Goal: Information Seeking & Learning: Learn about a topic

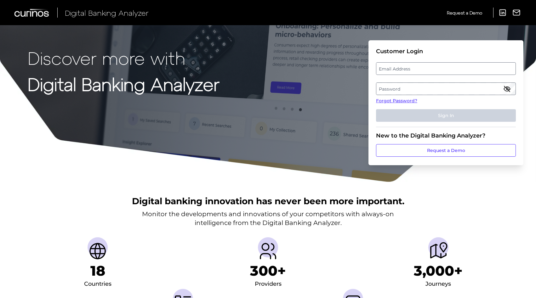
click at [421, 71] on label "Email Address" at bounding box center [445, 68] width 139 height 11
click at [421, 71] on input "email" at bounding box center [446, 68] width 140 height 13
click at [401, 71] on input "Email Address" at bounding box center [446, 68] width 140 height 13
type input "[EMAIL_ADDRESS][DOMAIN_NAME]"
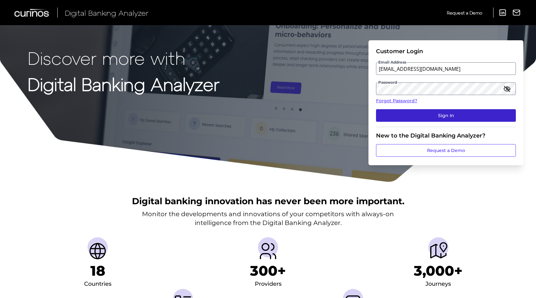
click at [404, 119] on button "Sign In" at bounding box center [446, 115] width 140 height 13
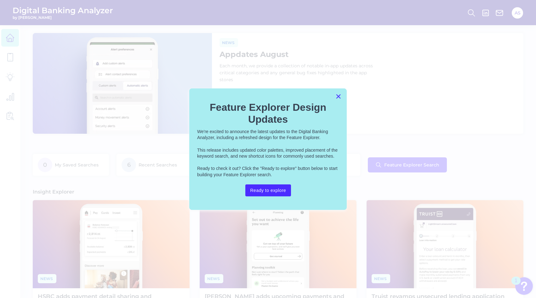
click at [336, 97] on button "×" at bounding box center [338, 96] width 6 height 10
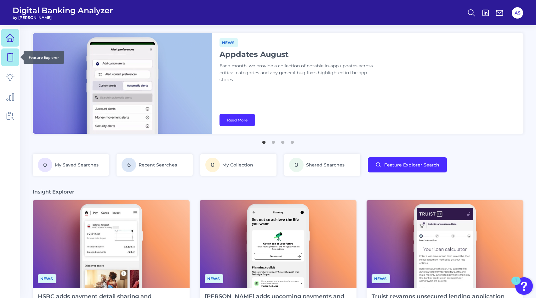
click at [9, 54] on icon at bounding box center [10, 57] width 9 height 9
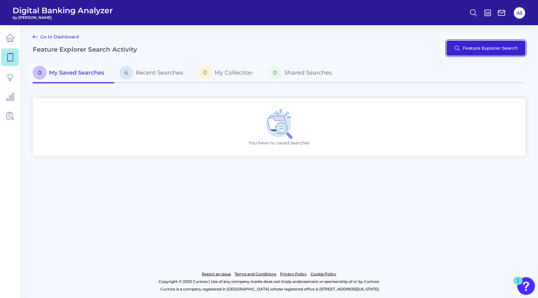
click at [493, 49] on button "Feature Explorer Search" at bounding box center [486, 48] width 79 height 15
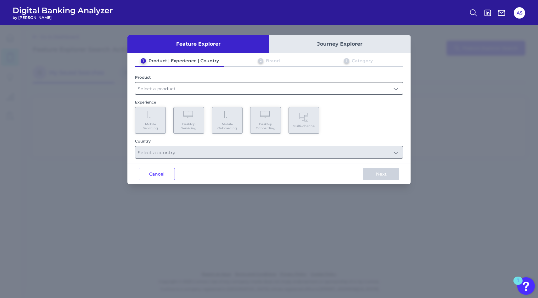
click at [162, 91] on input "text" at bounding box center [269, 88] width 268 height 12
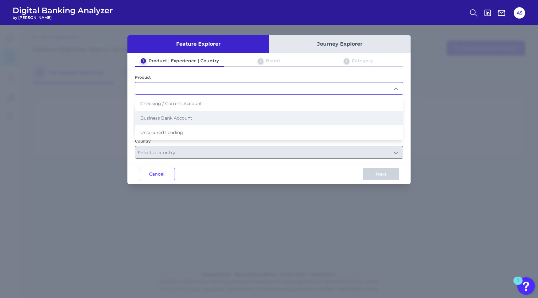
click at [151, 117] on span "Business Bank Account" at bounding box center [166, 118] width 52 height 6
type input "Business Bank Account"
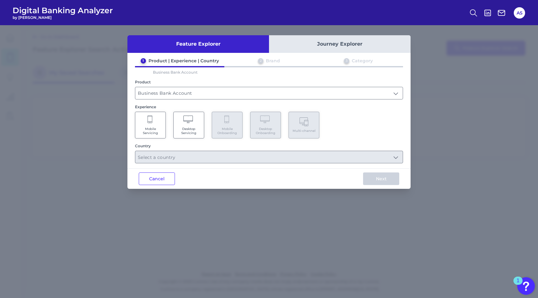
click at [162, 119] on Servicing "Mobile Servicing" at bounding box center [150, 125] width 31 height 27
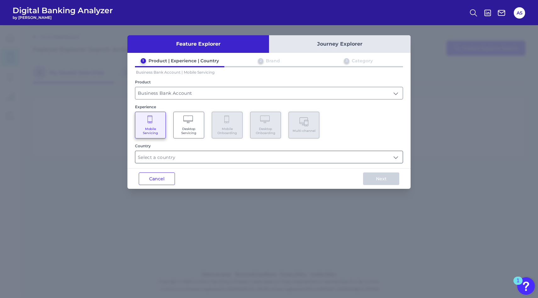
click at [162, 157] on input "text" at bounding box center [269, 157] width 268 height 12
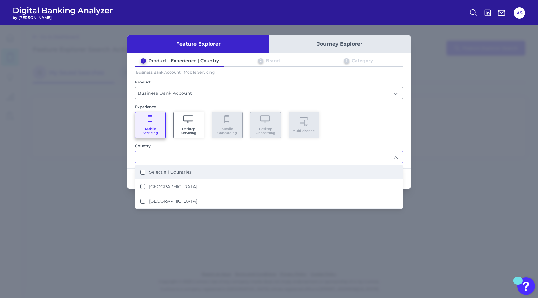
click at [162, 170] on label "Select all Countries" at bounding box center [170, 172] width 43 height 6
type input "Select all Countries"
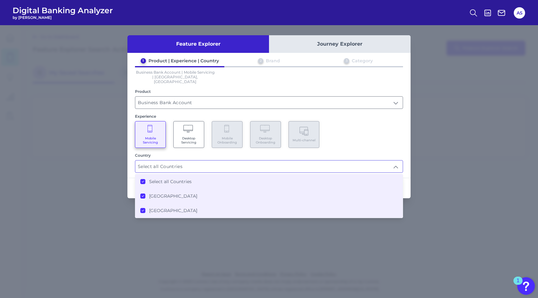
click at [286, 153] on div "Country" at bounding box center [269, 155] width 268 height 5
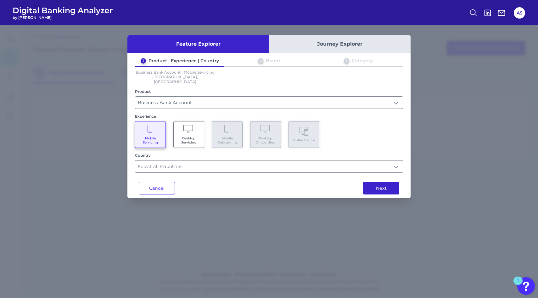
click at [375, 182] on button "Next" at bounding box center [381, 188] width 36 height 13
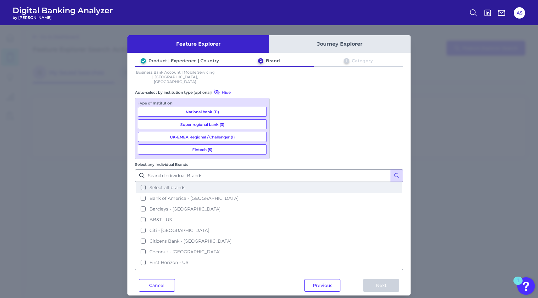
click at [298, 182] on button "Select all brands" at bounding box center [269, 187] width 267 height 11
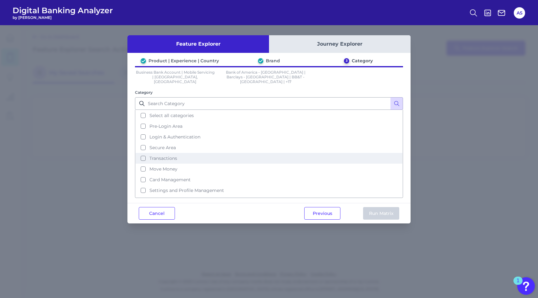
click at [142, 153] on button "Transactions" at bounding box center [269, 158] width 267 height 11
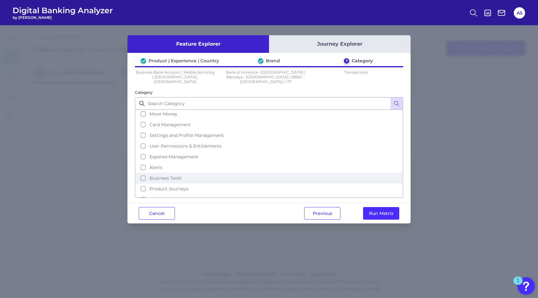
scroll to position [58, 0]
click at [150, 172] on span "Business Tools" at bounding box center [166, 175] width 32 height 6
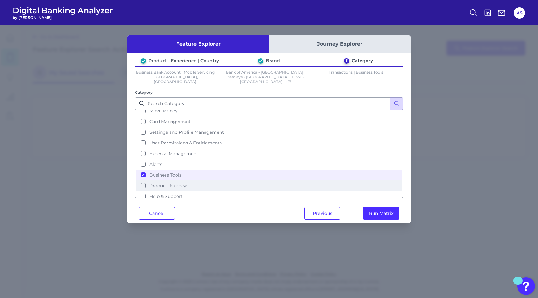
click at [149, 180] on button "Product Journeys" at bounding box center [269, 185] width 267 height 11
click at [391, 209] on button "Run Matrix" at bounding box center [381, 213] width 36 height 13
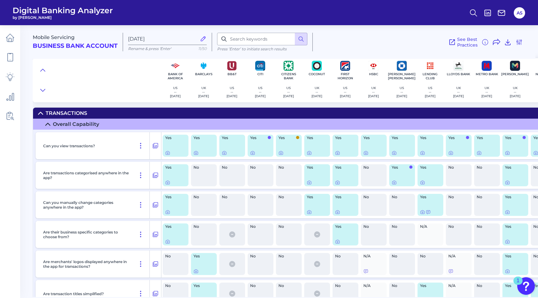
scroll to position [1323, 0]
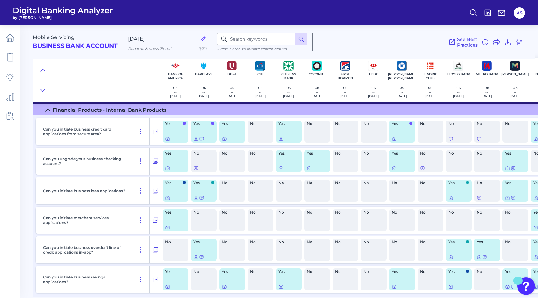
click at [407, 39] on div "See Best Practices Filters Clear all filters Experience Reset Mobile Servicing …" at bounding box center [418, 42] width 210 height 19
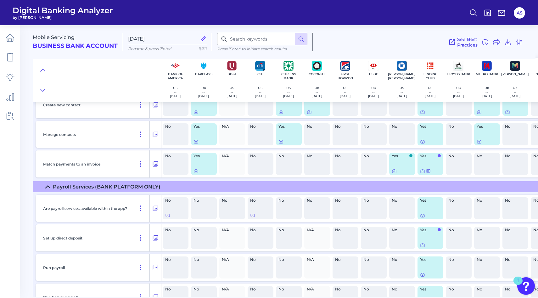
scroll to position [1065, 0]
